Goal: Task Accomplishment & Management: Use online tool/utility

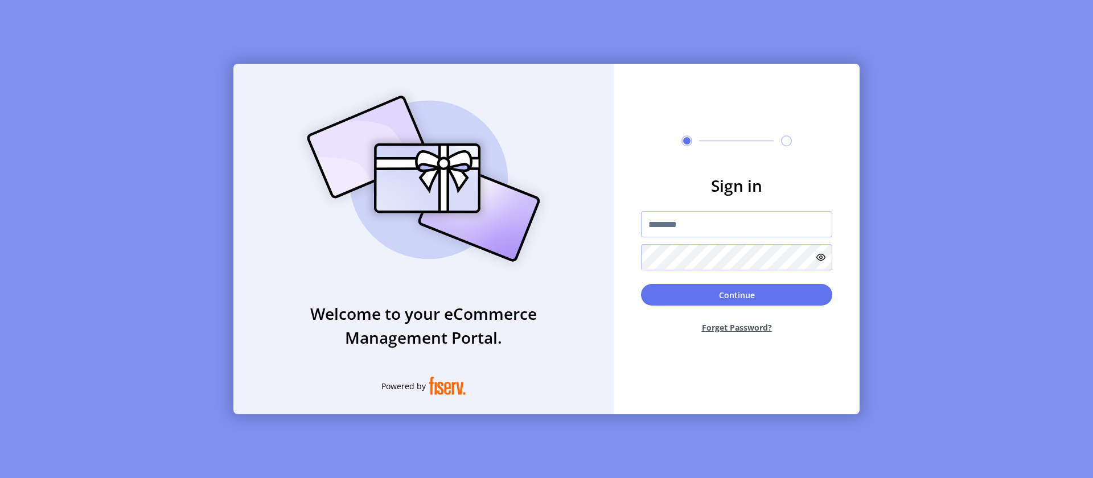
click at [737, 224] on input "text" at bounding box center [736, 224] width 191 height 26
type input "**********"
click at [737, 295] on button "Continue" at bounding box center [736, 295] width 191 height 22
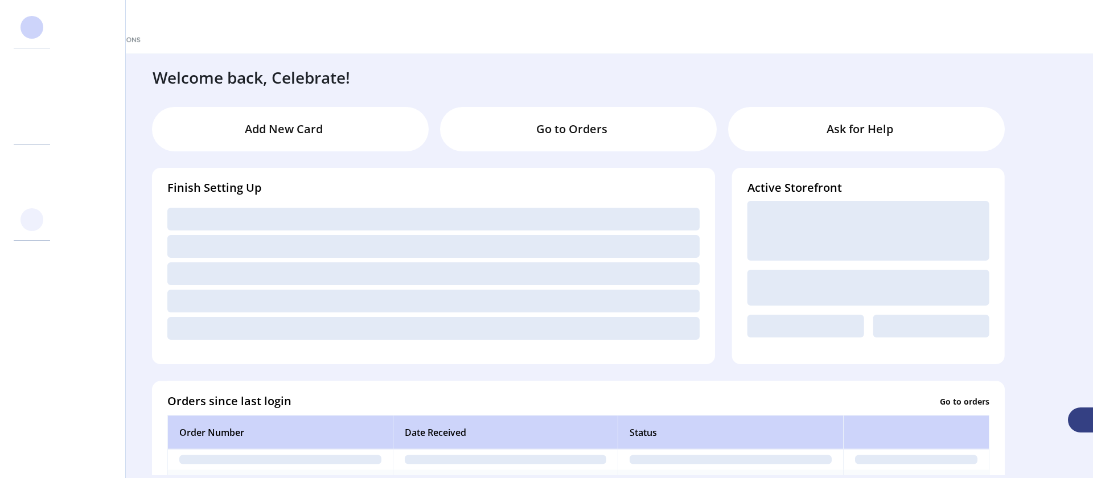
click at [32, 220] on svg-icon at bounding box center [32, 220] width 18 height 18
